Goal: Go to known website: Access a specific website the user already knows

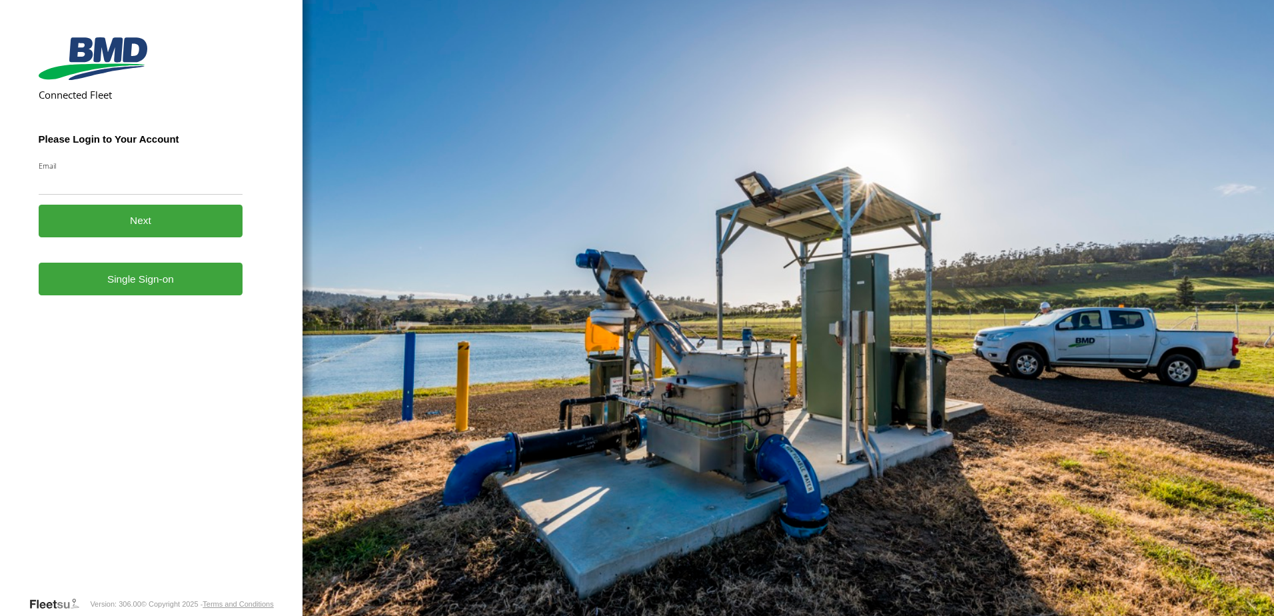
click at [125, 285] on link "Single Sign-on" at bounding box center [141, 279] width 205 height 33
click at [79, 172] on div "Email Enter a valid login email address eg. me@email.com" at bounding box center [141, 178] width 205 height 34
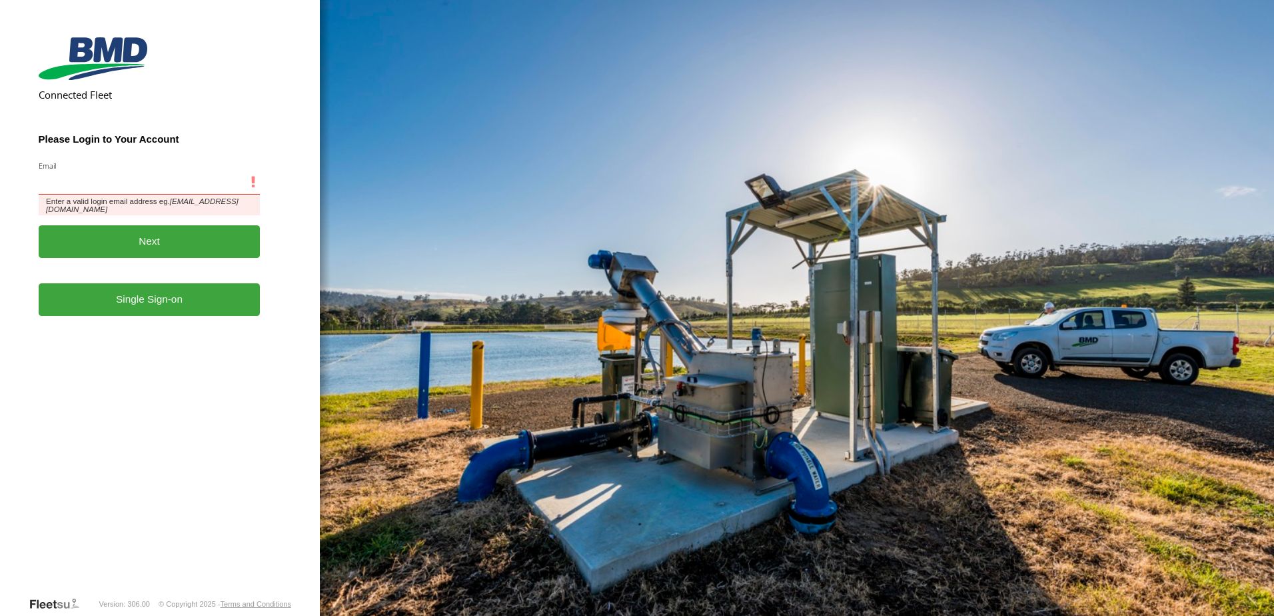
click at [79, 182] on input "Email" at bounding box center [150, 183] width 222 height 24
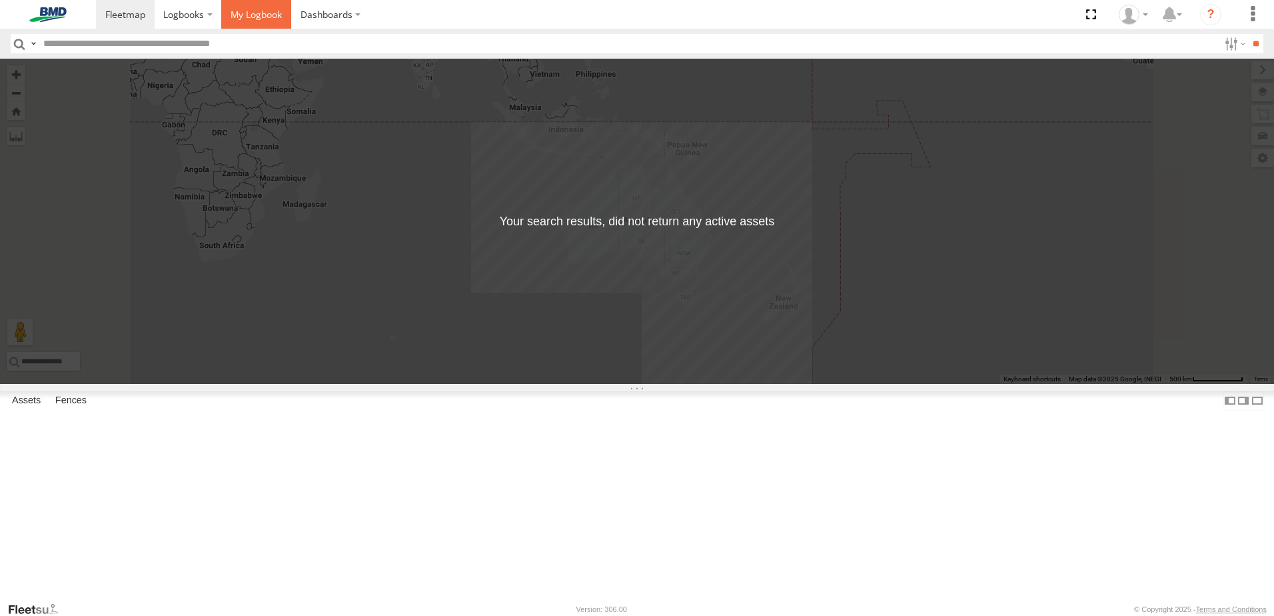
click at [257, 15] on span at bounding box center [256, 14] width 51 height 13
